Goal: Browse casually

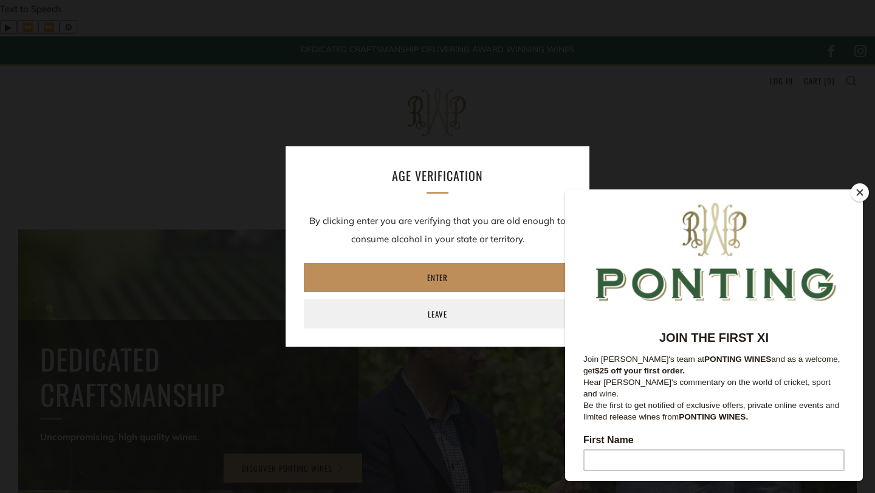
click at [457, 281] on link "Enter" at bounding box center [437, 277] width 267 height 29
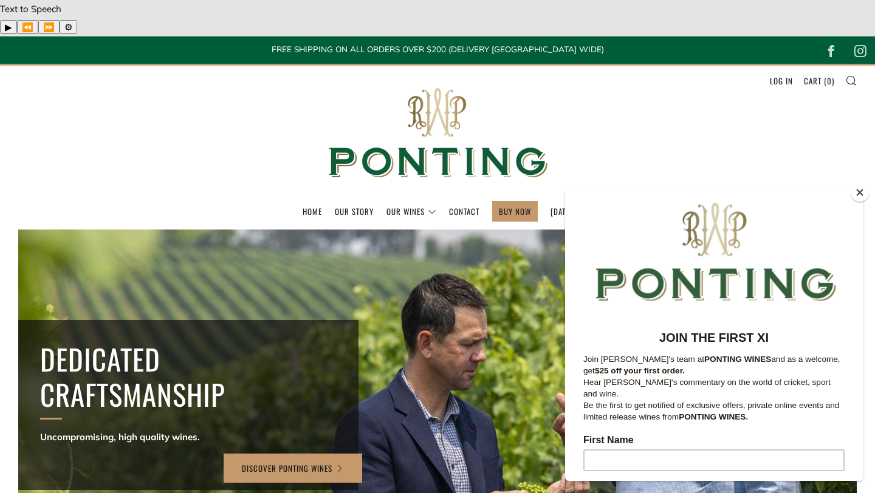
click at [858, 192] on button "Close" at bounding box center [859, 192] width 18 height 18
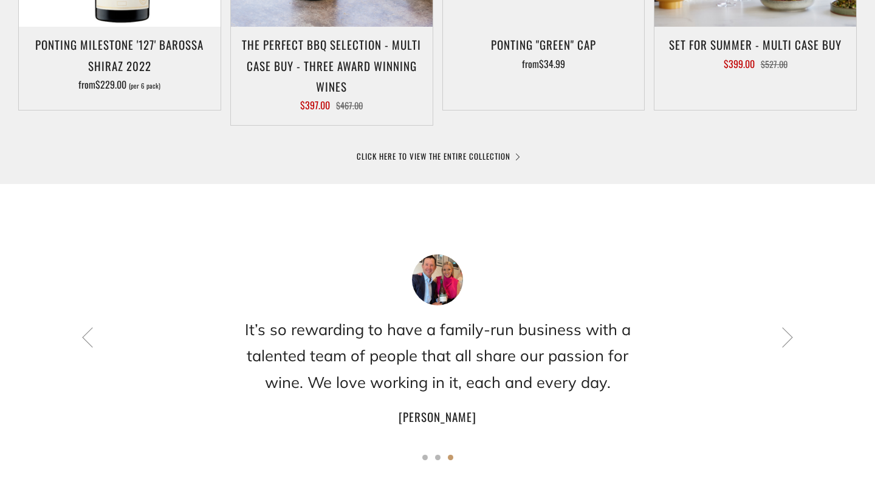
scroll to position [860, 0]
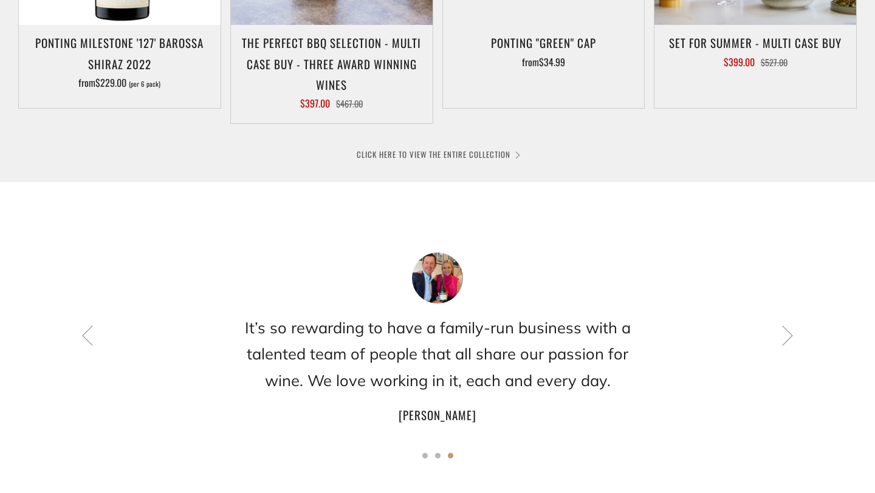
click at [440, 148] on link "CLICK HERE TO VIEW THE ENTIRE COLLECTION" at bounding box center [438, 154] width 162 height 12
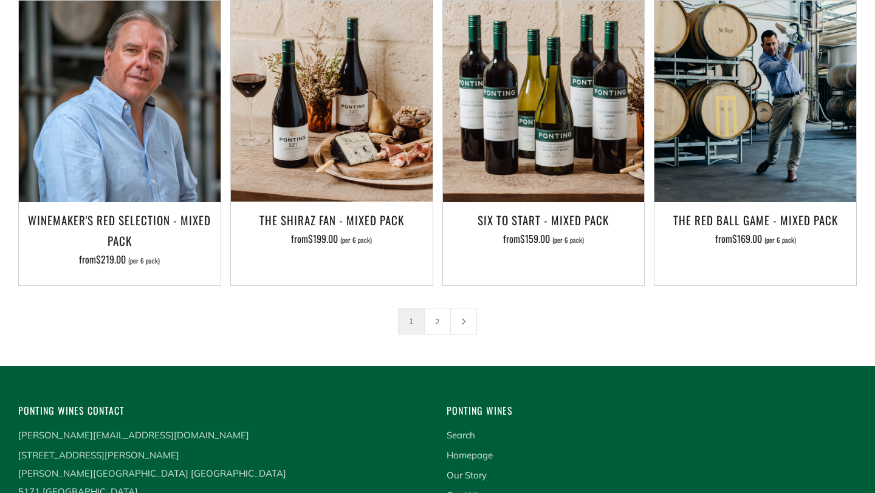
scroll to position [2028, 0]
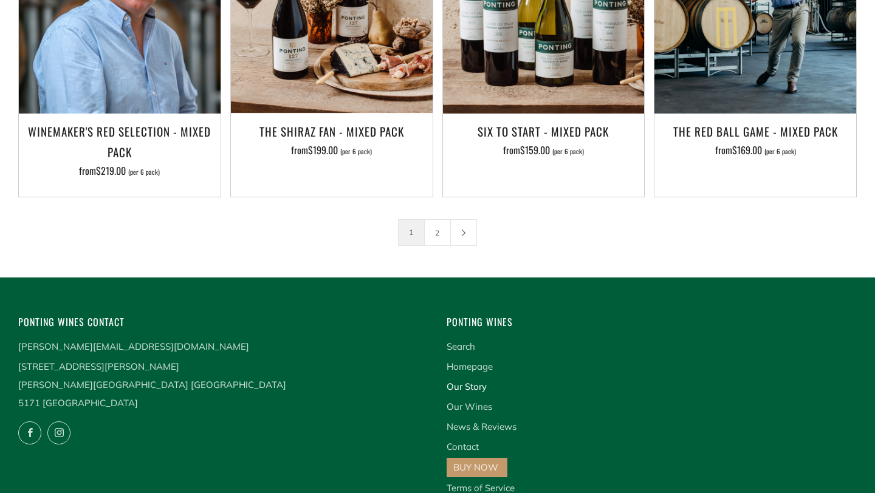
click at [476, 381] on link "Our Story" at bounding box center [466, 387] width 40 height 12
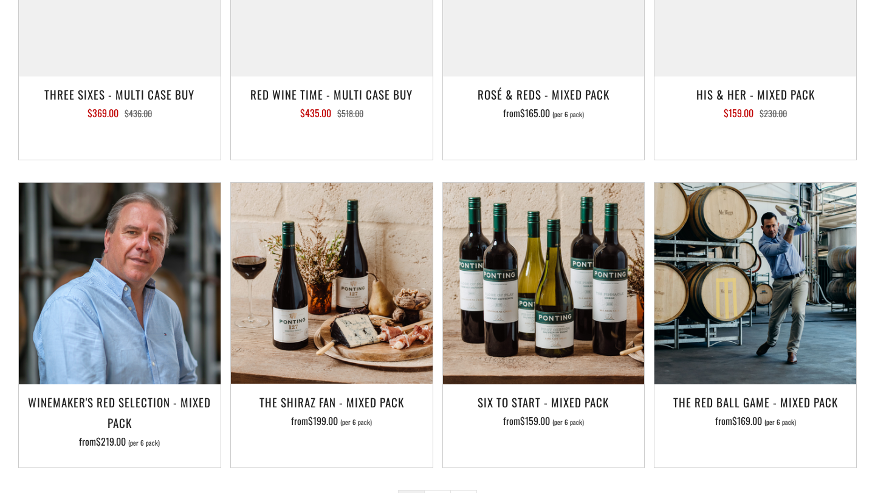
scroll to position [1759, 0]
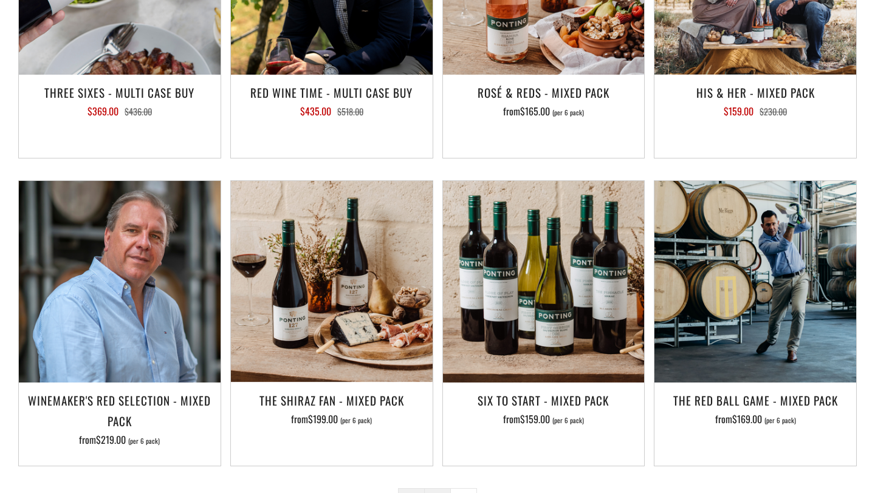
click at [437, 489] on link "2" at bounding box center [438, 502] width 26 height 26
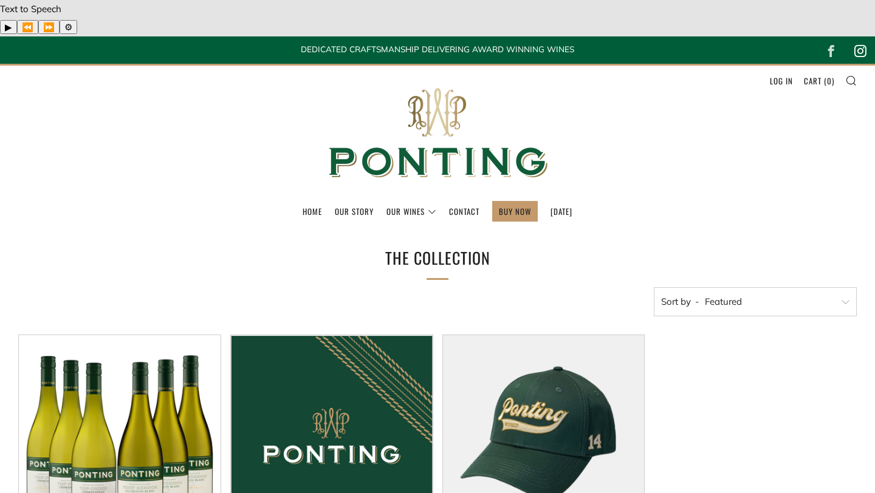
click at [857, 40] on icon at bounding box center [860, 51] width 23 height 23
